Goal: Communication & Community: Answer question/provide support

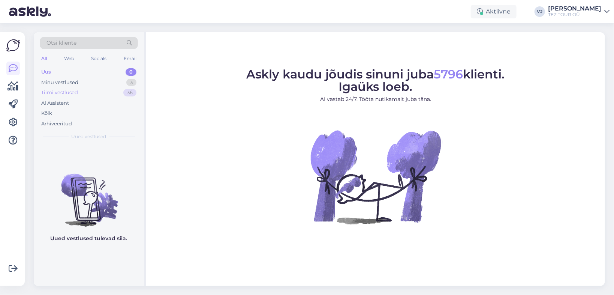
click at [126, 95] on div "36" at bounding box center [129, 92] width 13 height 7
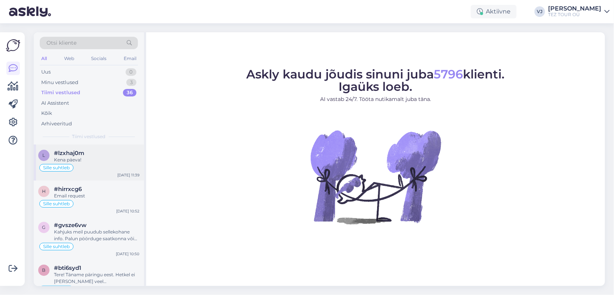
click at [96, 162] on div "Kena päeva!" at bounding box center [96, 159] width 85 height 7
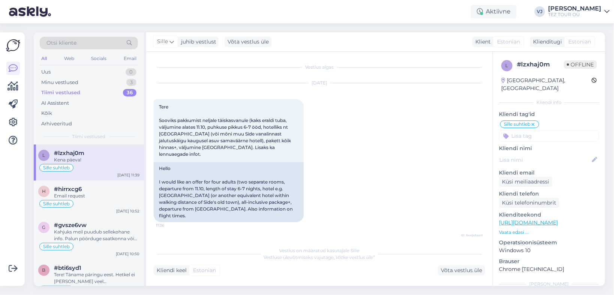
scroll to position [474, 0]
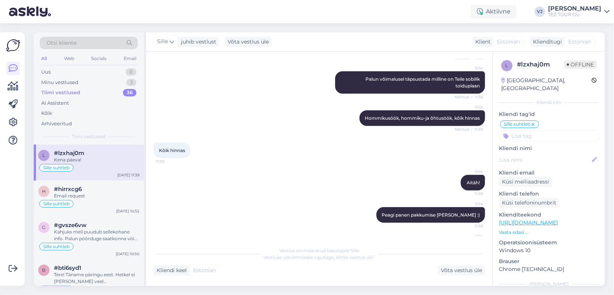
click at [81, 164] on div "Sille suhtleb" at bounding box center [88, 167] width 101 height 9
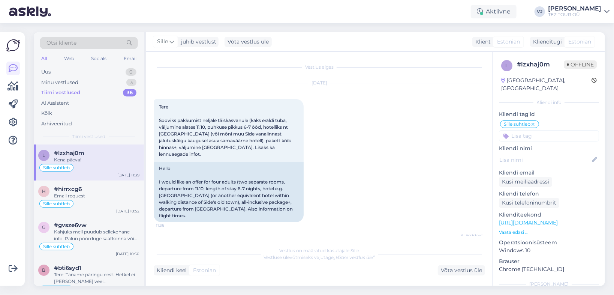
click at [107, 168] on div "Sille suhtleb" at bounding box center [88, 167] width 101 height 9
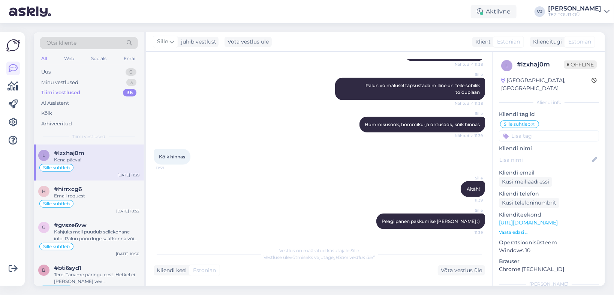
scroll to position [474, 0]
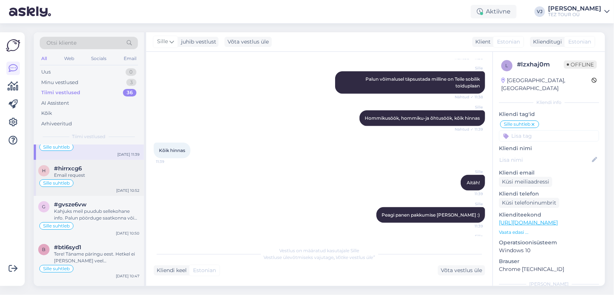
click at [87, 192] on div "h #hirrxcg6 Email request Sille suhtleb Sep 24 10:52" at bounding box center [89, 178] width 110 height 36
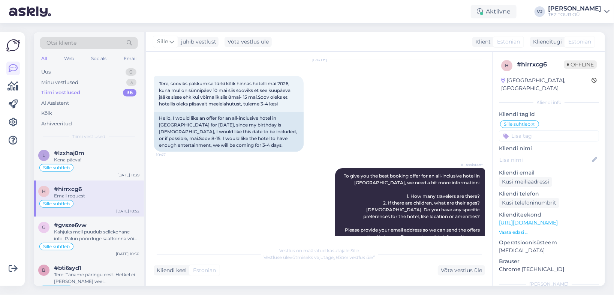
scroll to position [0, 0]
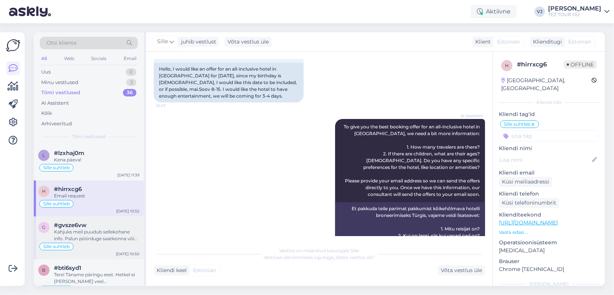
click at [103, 230] on div "Kahjuks meil puudub sellekohane info. Palun pöörduge saatkonna või välisministe…" at bounding box center [96, 234] width 85 height 13
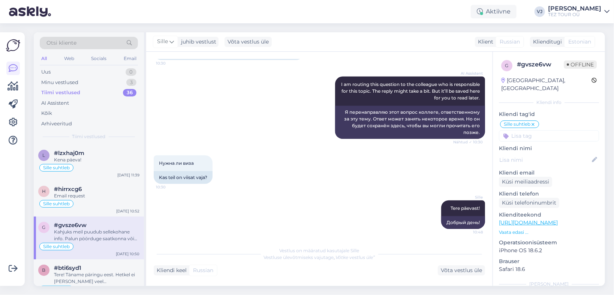
scroll to position [290, 0]
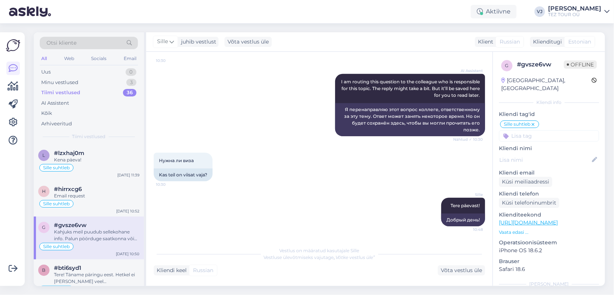
click at [99, 236] on div "Kahjuks meil puudub sellekohane info. Palun pöörduge saatkonna või välisministe…" at bounding box center [96, 234] width 85 height 13
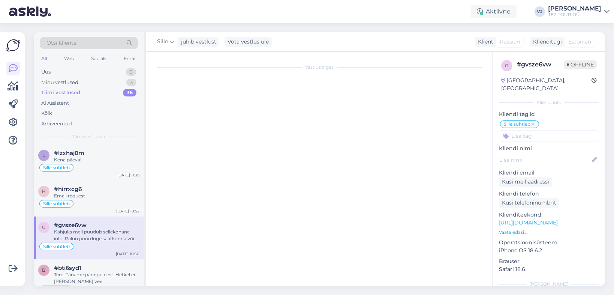
scroll to position [0, 0]
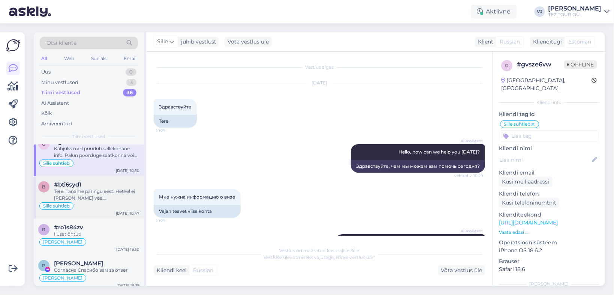
click at [100, 197] on div "Tere! Täname päringu eest. Hetkel ei ole meil veel ANDA BARUT COLLECTION süstee…" at bounding box center [96, 194] width 85 height 13
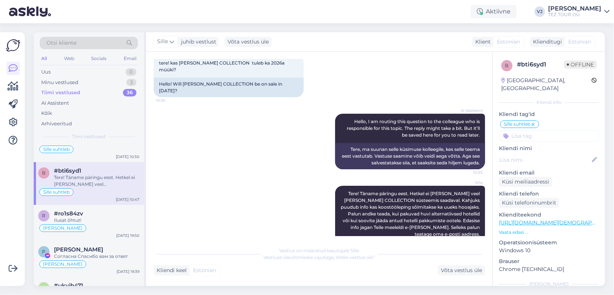
scroll to position [44, 0]
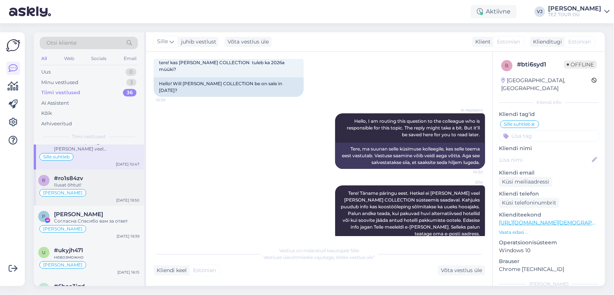
click at [101, 182] on div "Ilusat õhtut!" at bounding box center [96, 184] width 85 height 7
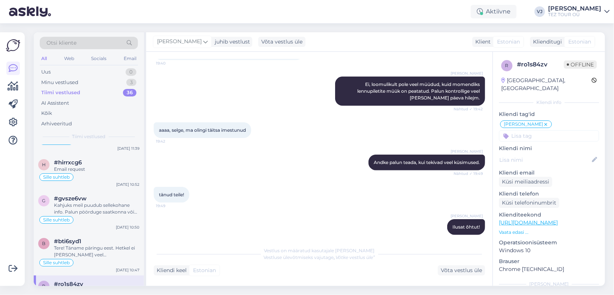
click at [351, 165] on div "Natalja Morozova Andke palun teada, kui tekivad veel küsimused. Nähtud ✓ 19:49" at bounding box center [319, 162] width 331 height 32
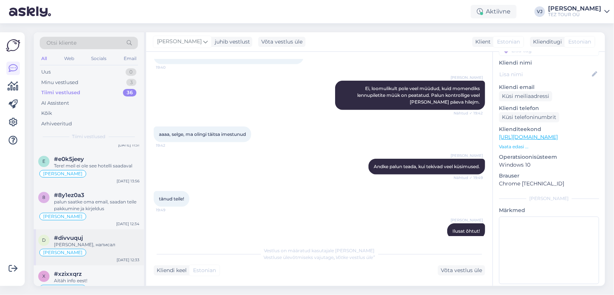
scroll to position [316, 0]
click at [109, 198] on div "palun saatke oma email, saadan teile pakkumine ja kirjeldus" at bounding box center [96, 204] width 85 height 13
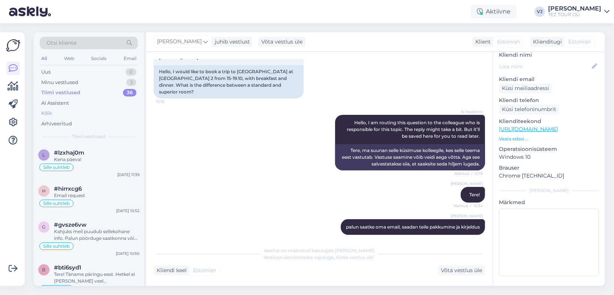
scroll to position [0, 0]
click at [107, 83] on div "Minu vestlused 3" at bounding box center [89, 82] width 98 height 10
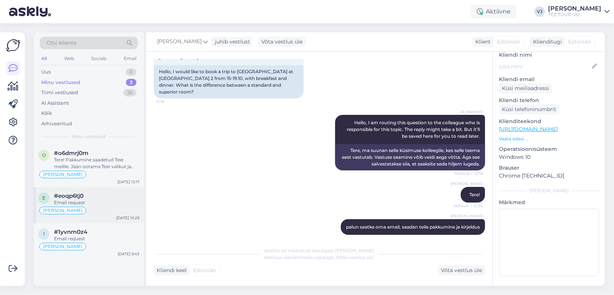
click at [109, 199] on div "Email request" at bounding box center [96, 202] width 85 height 7
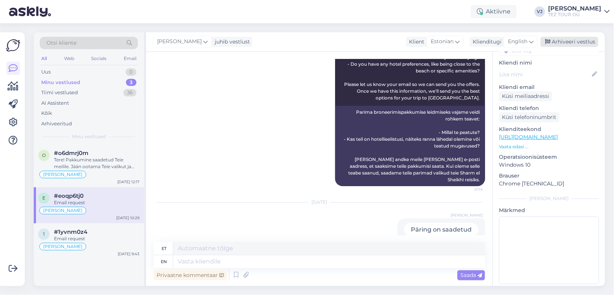
click at [583, 42] on div "Arhiveeri vestlus" at bounding box center [569, 42] width 58 height 10
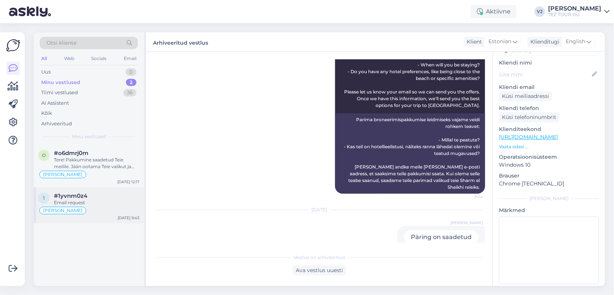
click at [111, 199] on div "Email request" at bounding box center [96, 202] width 85 height 7
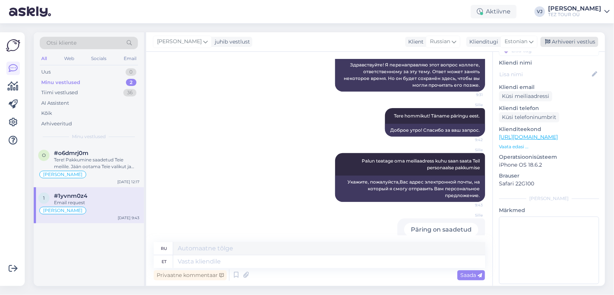
click at [577, 42] on div "Arhiveeri vestlus" at bounding box center [569, 42] width 58 height 10
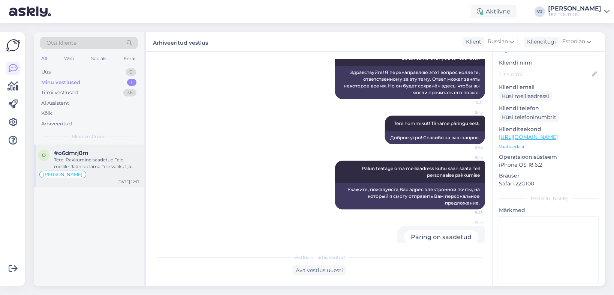
click at [90, 168] on div "Tere! Pakkumine saadetud Teie meilile. Jään ootama Teie valikut ja broneerimiss…" at bounding box center [96, 162] width 85 height 13
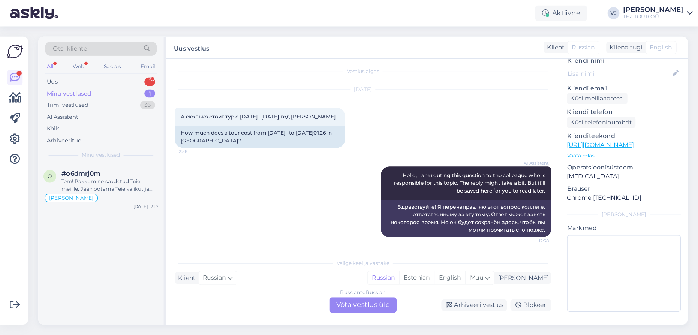
scroll to position [75, 0]
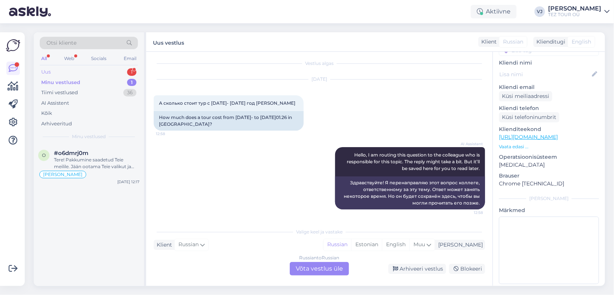
click at [72, 70] on div "Uus 1" at bounding box center [89, 72] width 98 height 10
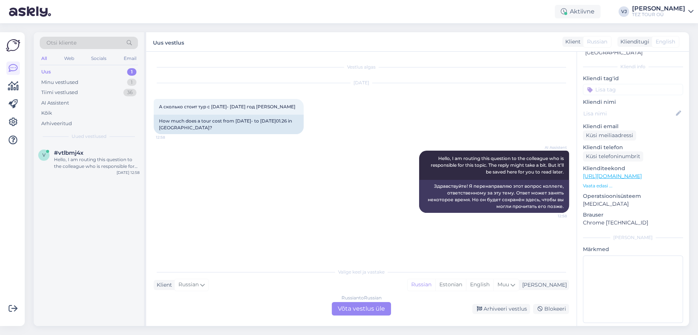
scroll to position [35, 0]
